Goal: Transaction & Acquisition: Purchase product/service

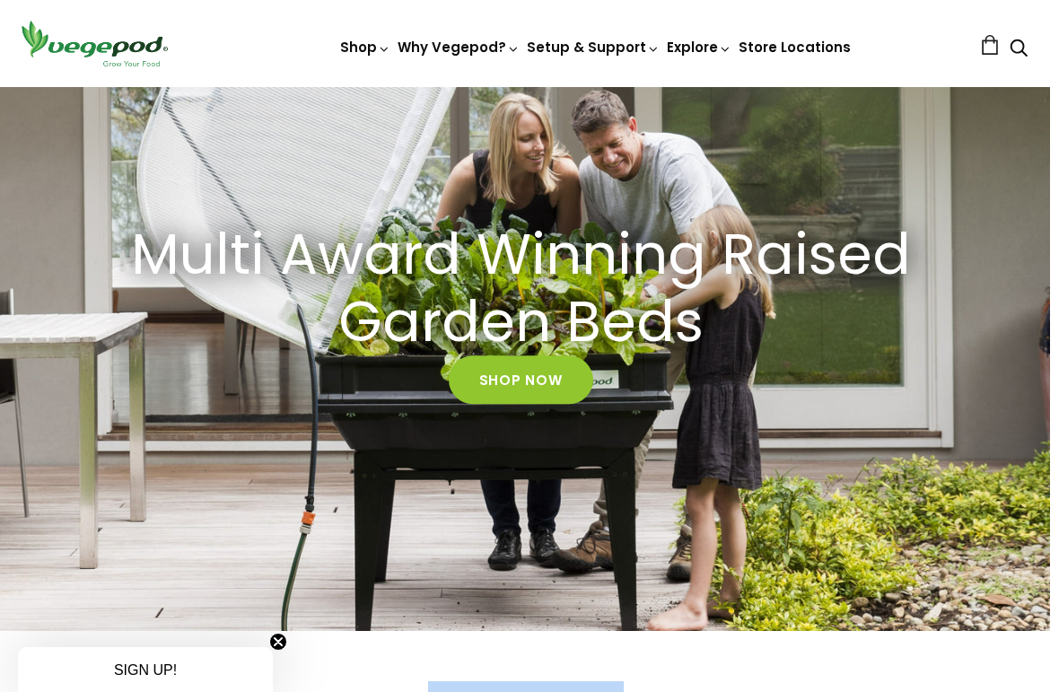
scroll to position [0, 1999]
click at [537, 364] on link "Shop Now" at bounding box center [521, 380] width 144 height 48
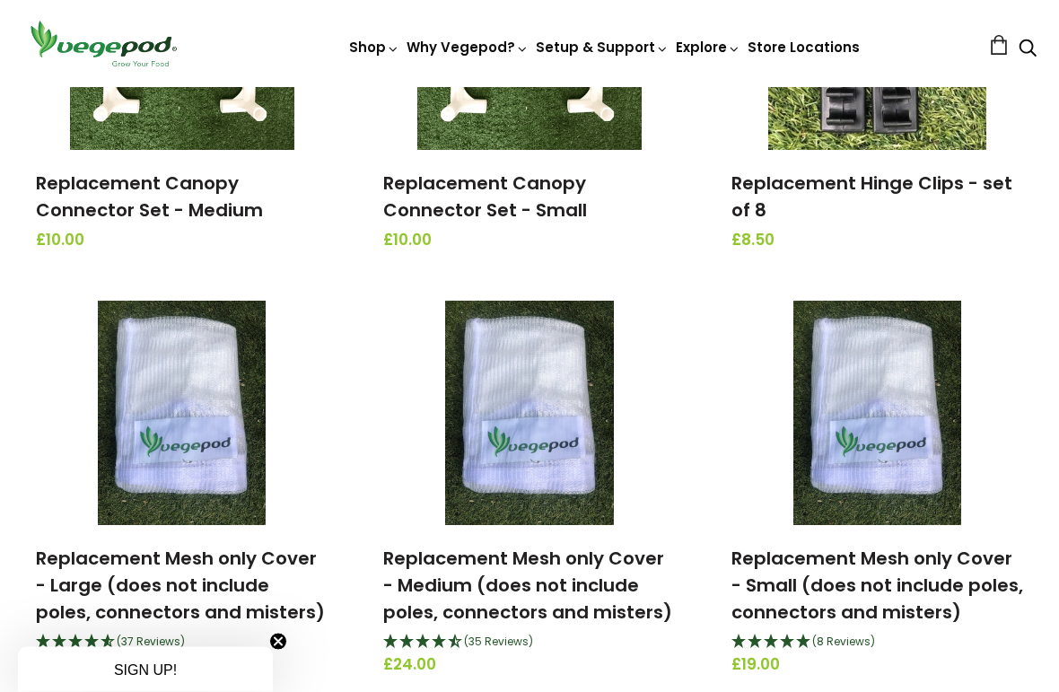
scroll to position [2089, 0]
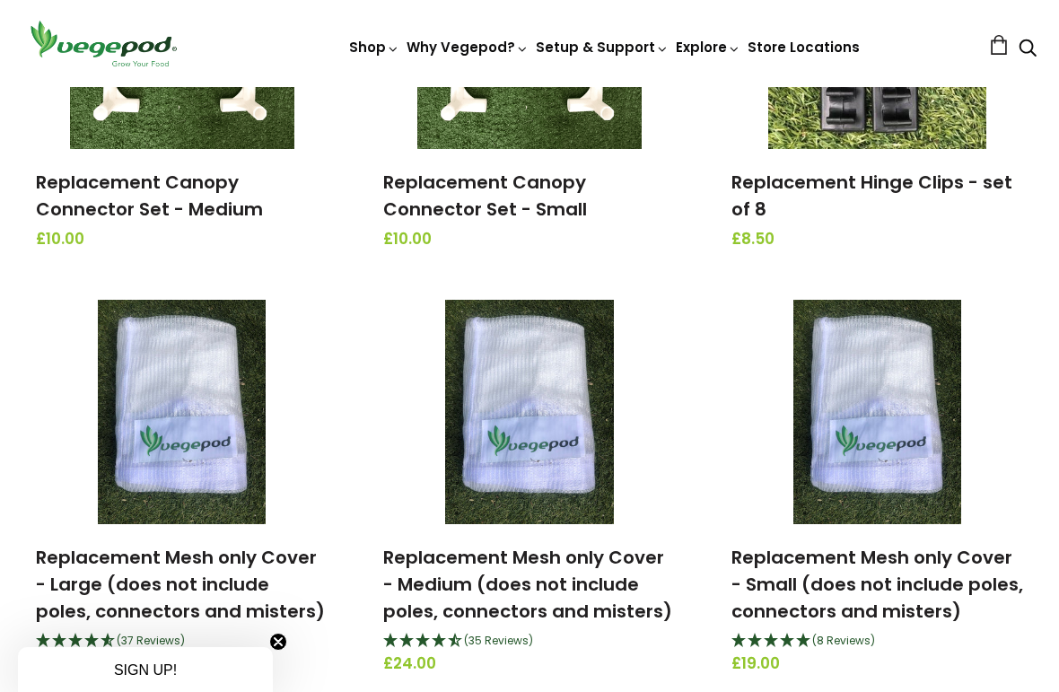
click at [870, 646] on span "(8 Reviews)" at bounding box center [843, 639] width 63 height 15
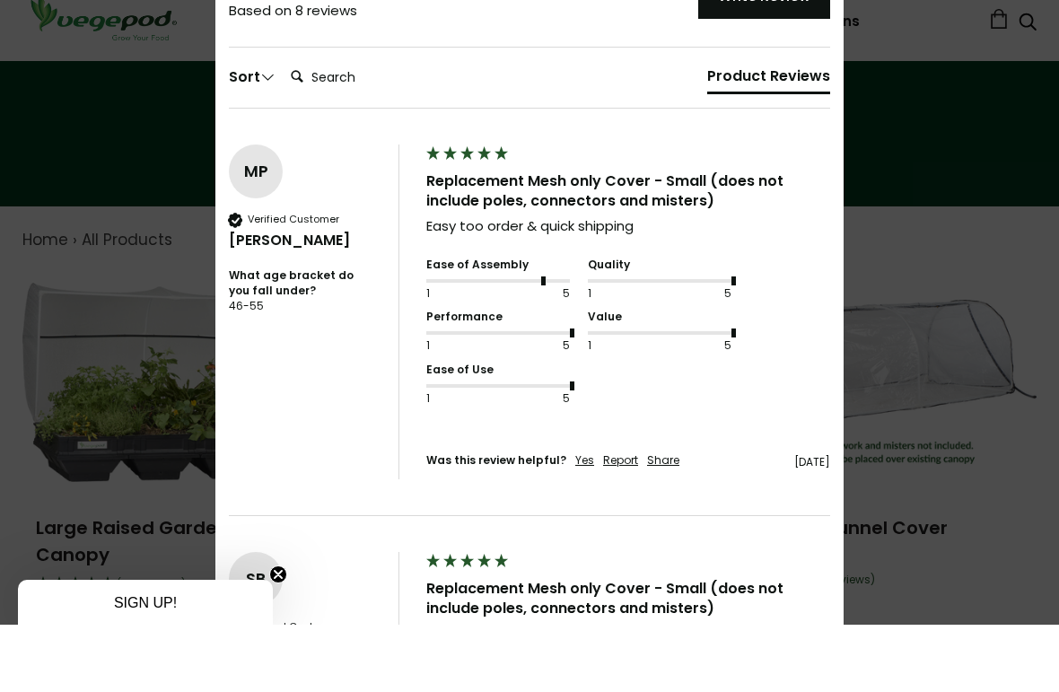
click at [983, 433] on div "× 4.88 Based on 8 reviews Write Review Guy Nicholson Sort Clear Filters Order B…" at bounding box center [529, 346] width 1059 height 692
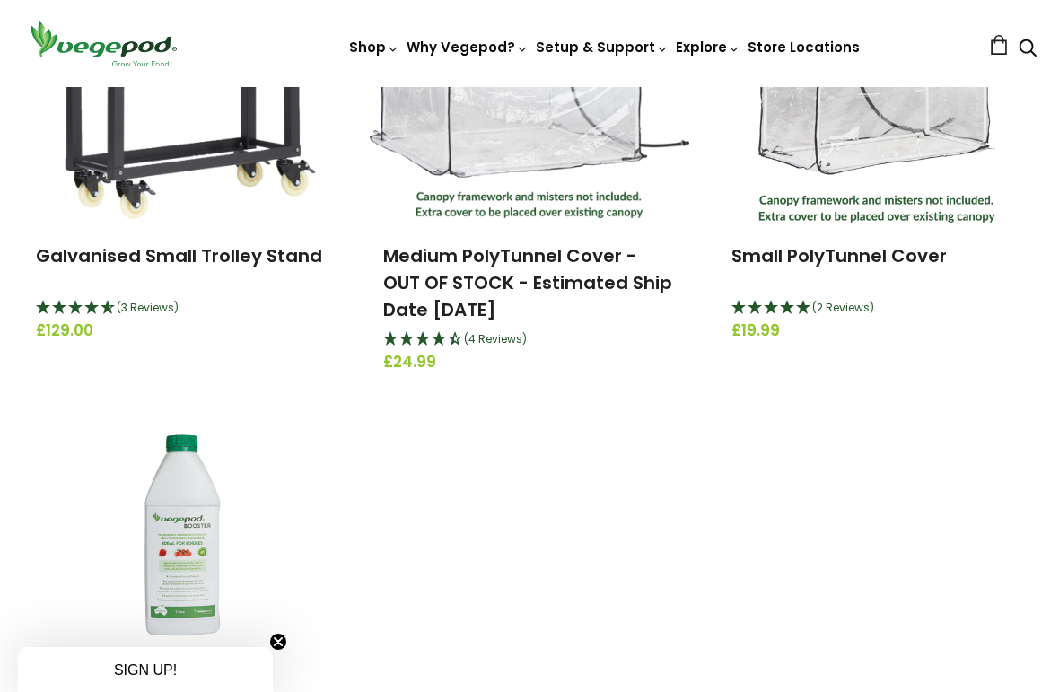
scroll to position [3673, 0]
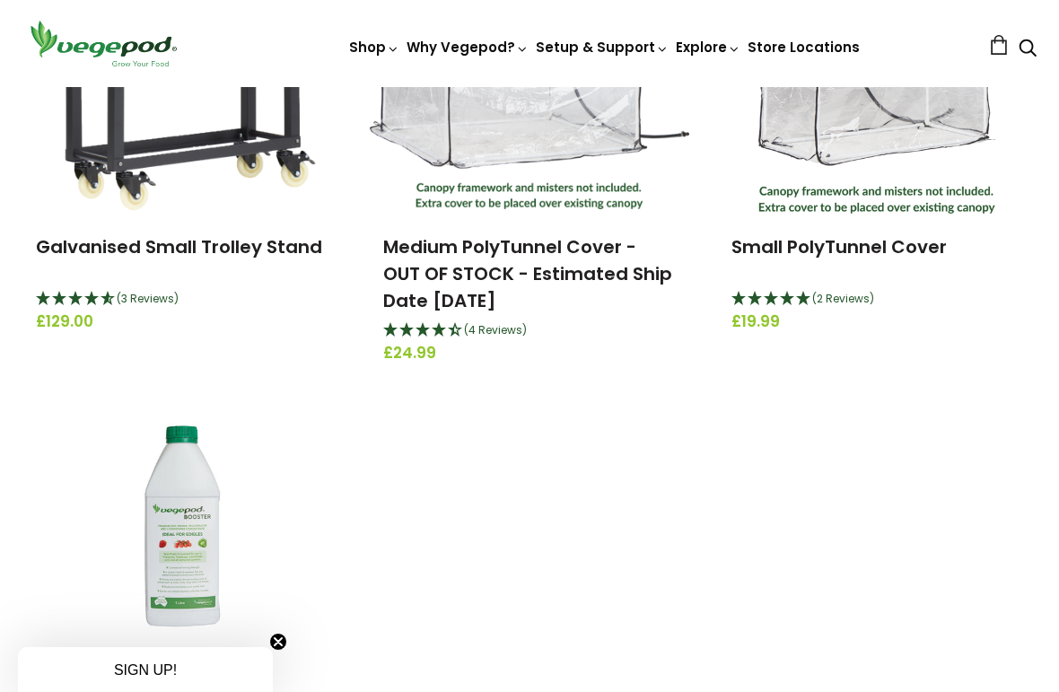
click at [76, 461] on img at bounding box center [182, 526] width 224 height 224
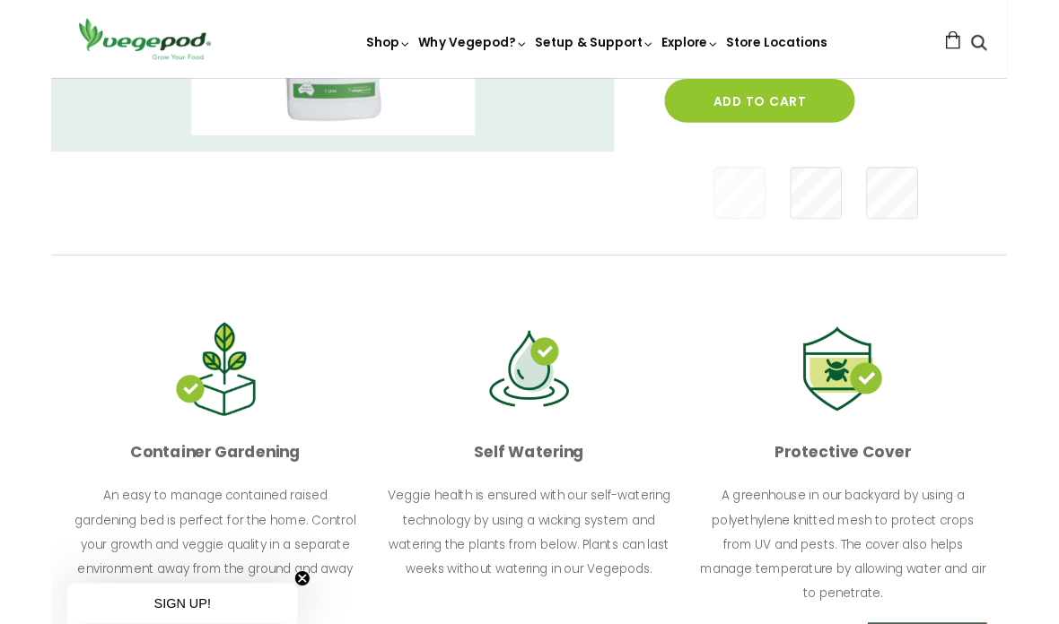
scroll to position [310, 0]
